Goal: Use online tool/utility: Use online tool/utility

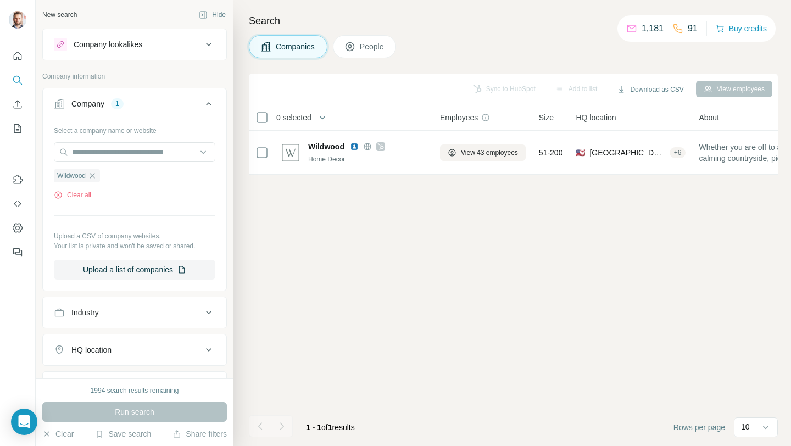
click at [91, 176] on icon "button" at bounding box center [92, 175] width 9 height 9
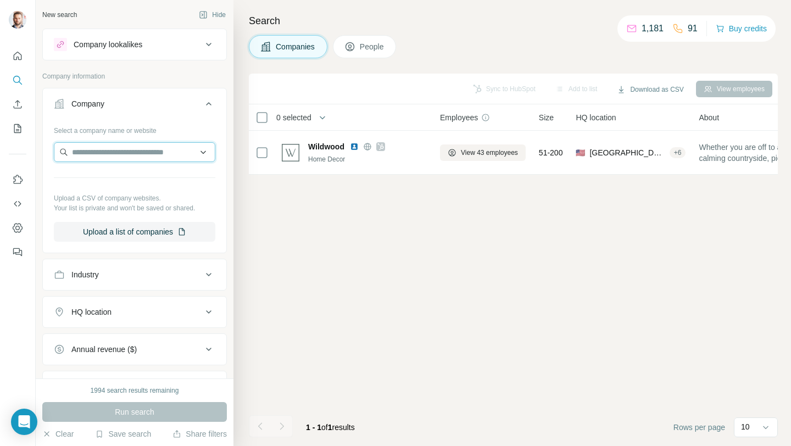
click at [99, 160] on input "text" at bounding box center [135, 152] width 162 height 20
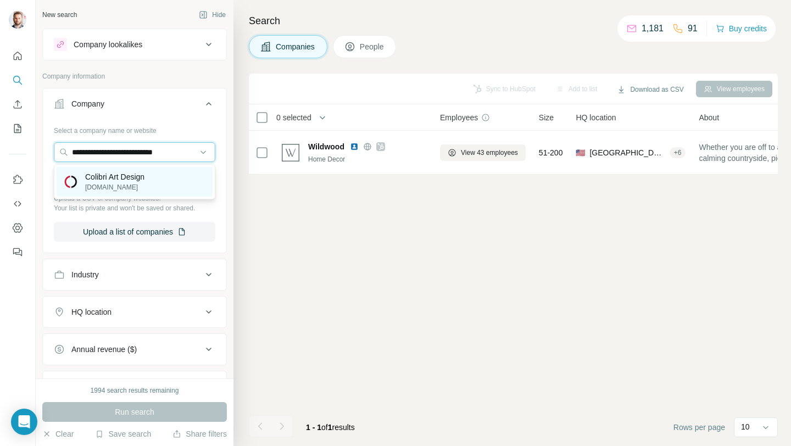
type input "**********"
click at [129, 177] on p "Colibri Art Design" at bounding box center [114, 176] width 59 height 11
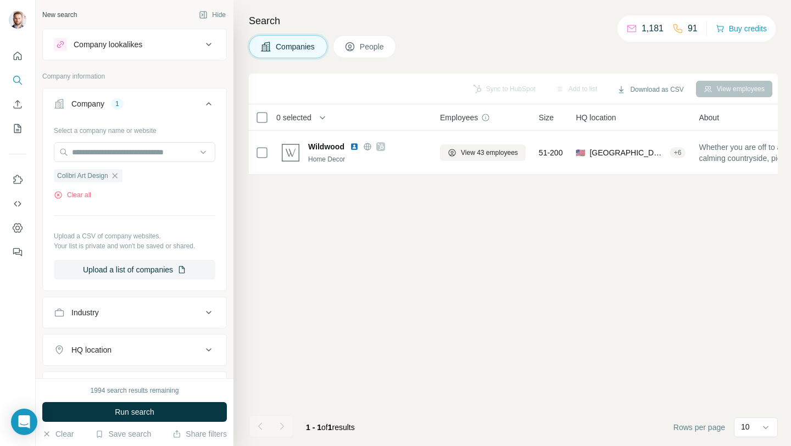
drag, startPoint x: 136, startPoint y: 414, endPoint x: 142, endPoint y: 406, distance: 9.8
click at [136, 414] on span "Run search" at bounding box center [135, 412] width 40 height 11
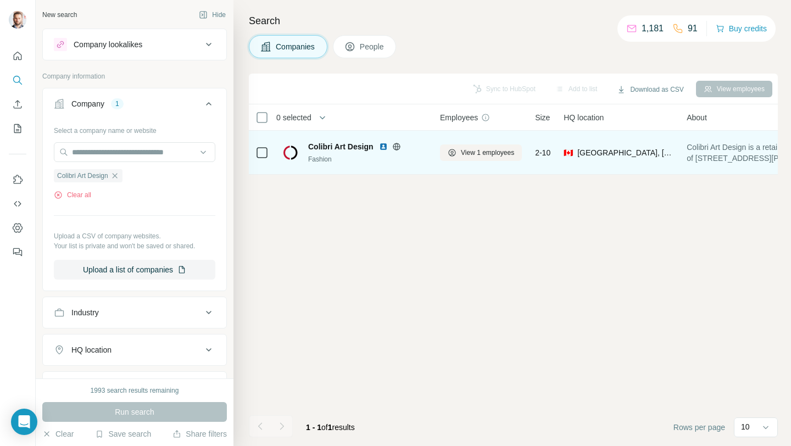
click at [384, 146] on img at bounding box center [383, 146] width 9 height 9
drag, startPoint x: 304, startPoint y: 146, endPoint x: 375, endPoint y: 147, distance: 70.9
click at [375, 147] on div "Colibri Art Design Fashion" at bounding box center [354, 152] width 145 height 23
copy span "Colibri Art Design"
click at [397, 147] on icon at bounding box center [396, 146] width 9 height 9
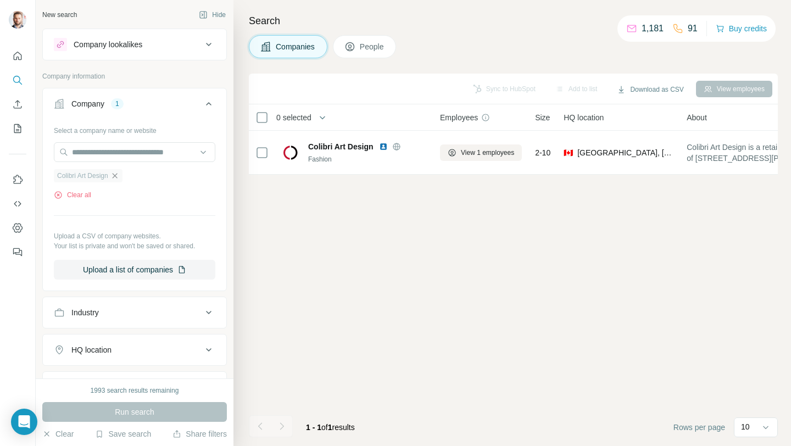
click at [119, 173] on icon "button" at bounding box center [114, 175] width 9 height 9
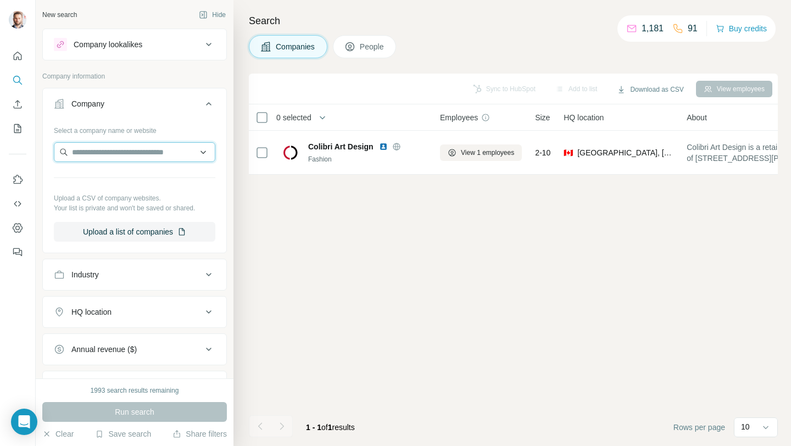
click at [118, 154] on input "text" at bounding box center [135, 152] width 162 height 20
paste input "**********"
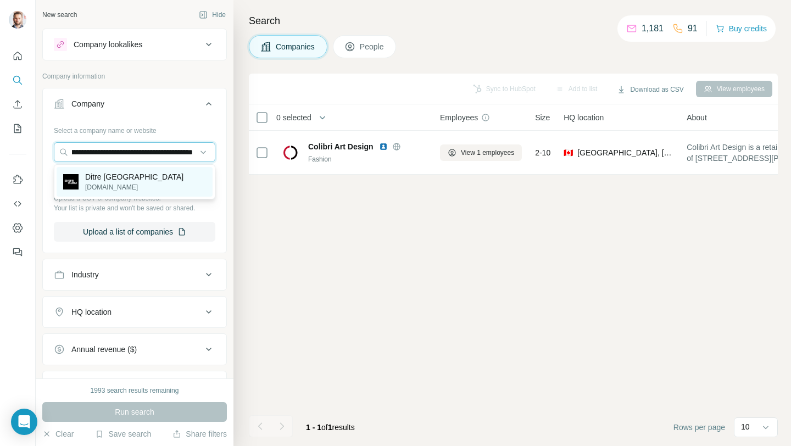
type input "**********"
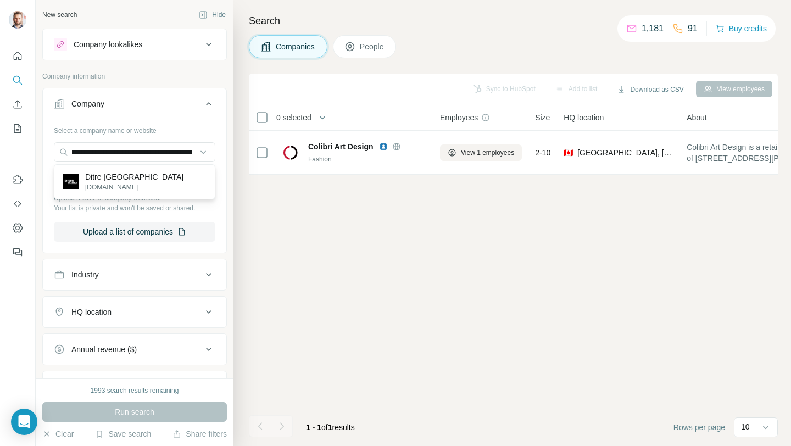
drag, startPoint x: 138, startPoint y: 186, endPoint x: 153, endPoint y: 255, distance: 70.8
click at [138, 186] on div "Ditre Italia [DOMAIN_NAME]" at bounding box center [135, 182] width 156 height 30
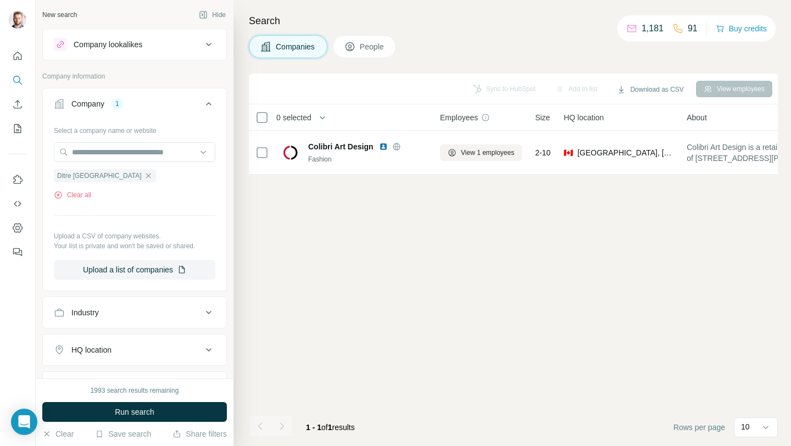
drag, startPoint x: 147, startPoint y: 411, endPoint x: 151, endPoint y: 406, distance: 6.3
click at [148, 410] on span "Run search" at bounding box center [135, 412] width 40 height 11
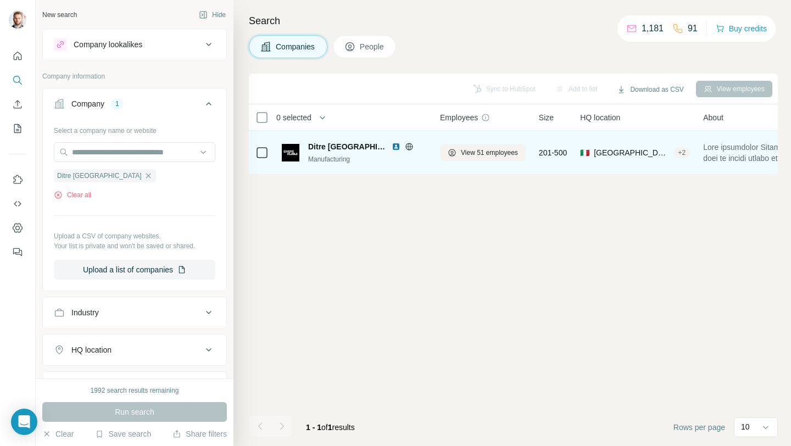
click at [392, 145] on img at bounding box center [396, 146] width 9 height 9
